Goal: Information Seeking & Learning: Learn about a topic

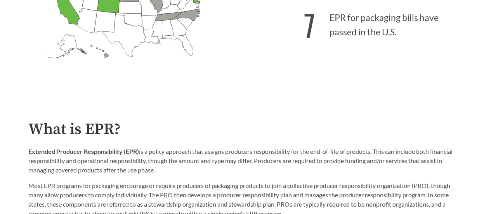
scroll to position [357, 0]
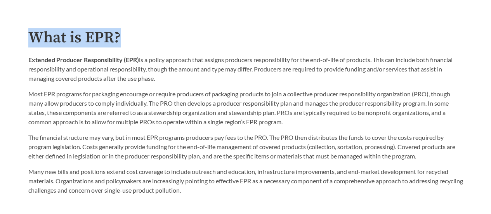
drag, startPoint x: 279, startPoint y: 19, endPoint x: 293, endPoint y: -47, distance: 67.5
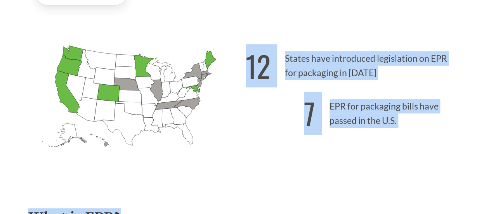
click at [278, 212] on h2 "What is EPR?" at bounding box center [245, 217] width 435 height 17
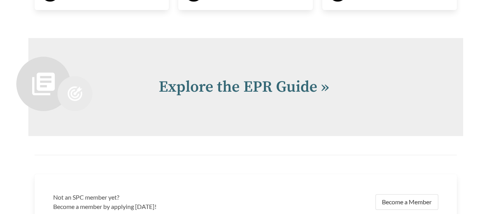
scroll to position [1577, 0]
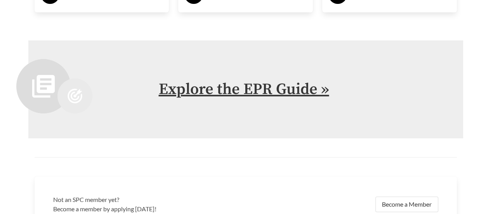
click at [277, 90] on link "Explore the EPR Guide »" at bounding box center [244, 89] width 170 height 19
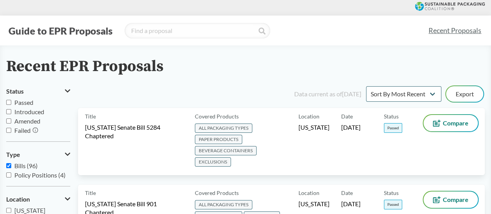
click at [64, 42] on div "Guide to EPR Proposals Recent Proposals" at bounding box center [245, 31] width 491 height 30
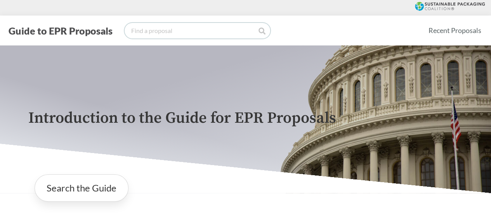
click at [181, 35] on input "search" at bounding box center [198, 31] width 146 height 16
type input "heirarchy"
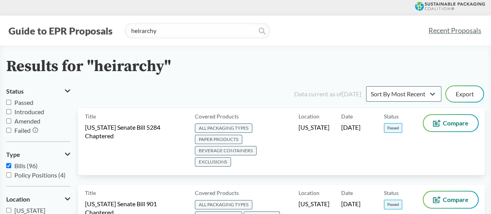
click at [8, 165] on input "Bills (96)" at bounding box center [8, 165] width 5 height 5
checkbox input "false"
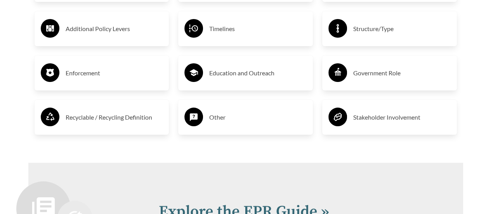
scroll to position [1472, 0]
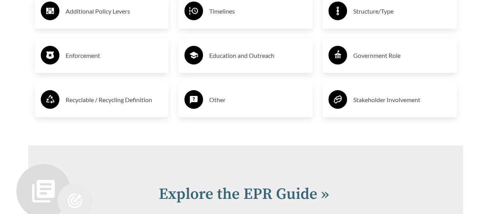
click at [118, 95] on h3 "Recyclable / Recycling Definition" at bounding box center [114, 100] width 97 height 12
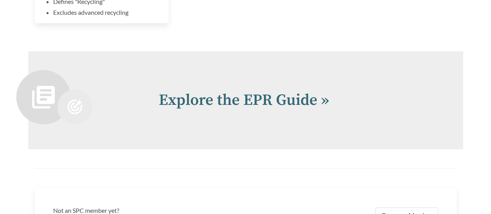
scroll to position [1733, 0]
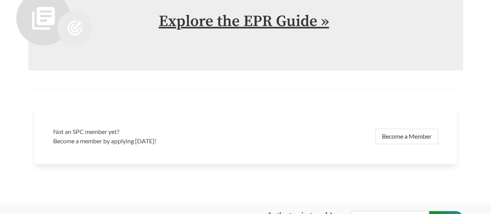
click at [253, 19] on link "Explore the EPR Guide »" at bounding box center [244, 21] width 170 height 19
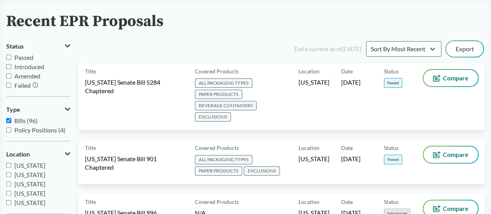
scroll to position [45, 0]
